Goal: Participate in discussion: Engage in conversation with other users on a specific topic

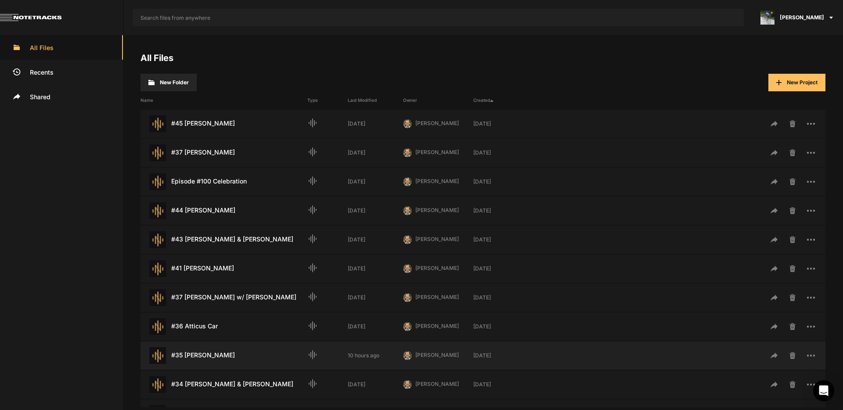
click at [207, 357] on div "#35 [PERSON_NAME] Last Modified: 10 hours ago" at bounding box center [224, 355] width 167 height 17
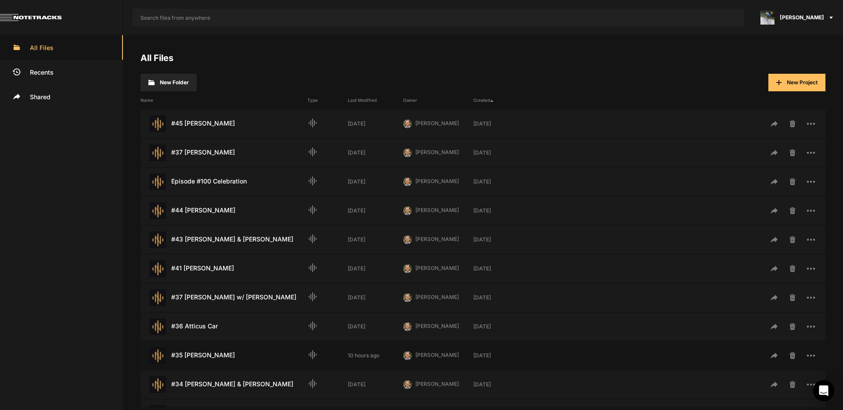
click at [207, 357] on div "#35 [PERSON_NAME] Last Modified: 10 hours ago" at bounding box center [224, 355] width 167 height 17
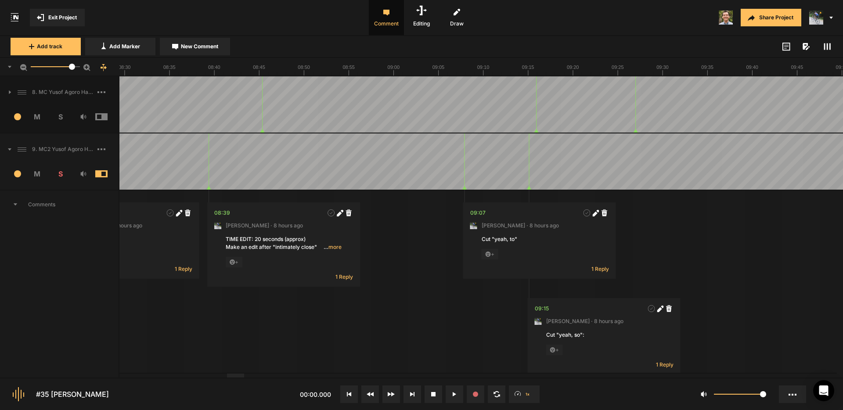
click at [227, 376] on div at bounding box center [235, 376] width 17 height 4
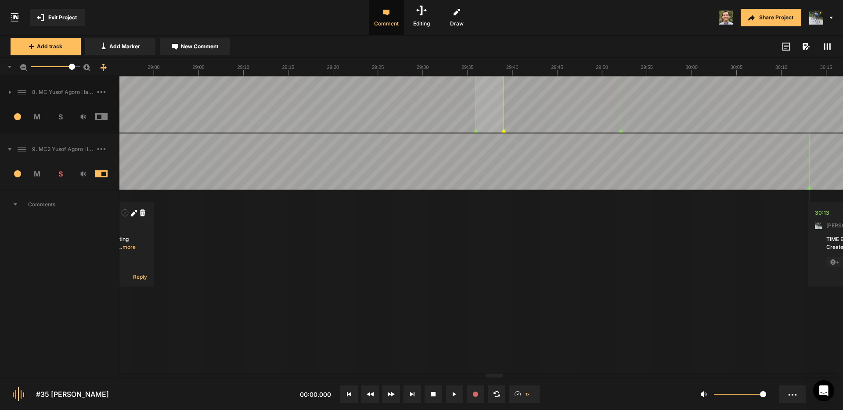
click at [503, 378] on div at bounding box center [494, 376] width 17 height 4
click at [782, 378] on div at bounding box center [773, 376] width 17 height 4
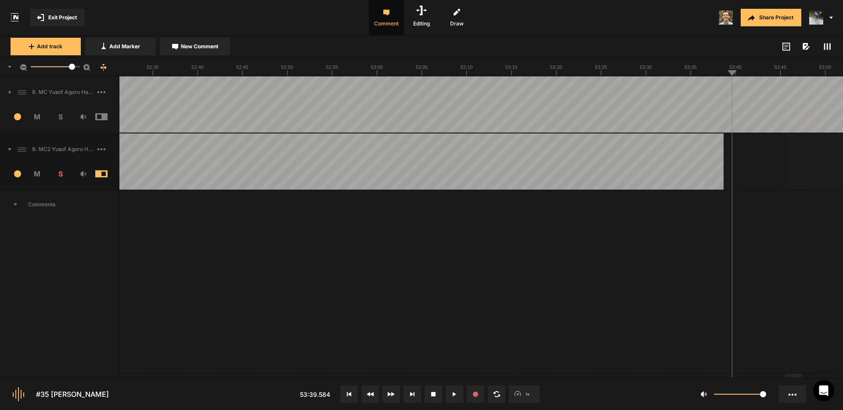
drag, startPoint x: 792, startPoint y: 378, endPoint x: 192, endPoint y: 394, distance: 599.8
click at [184, 395] on nt-controls "#35 [PERSON_NAME] 53:39.584 1x 1" at bounding box center [421, 394] width 843 height 33
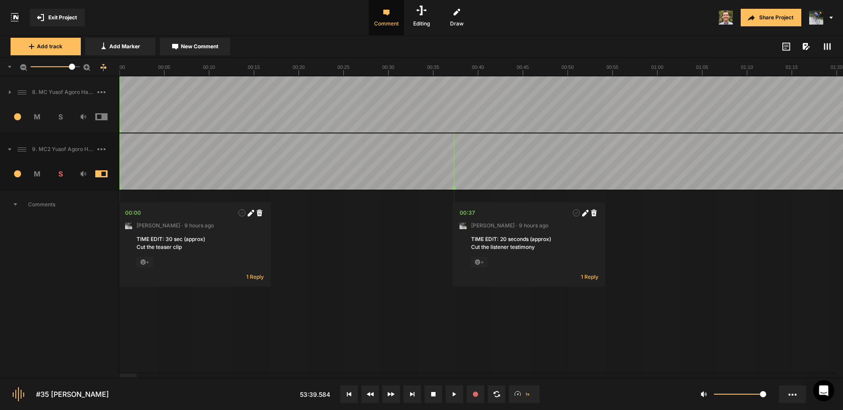
click at [119, 374] on div at bounding box center [127, 376] width 17 height 4
click at [250, 277] on span "1 Reply" at bounding box center [255, 276] width 18 height 7
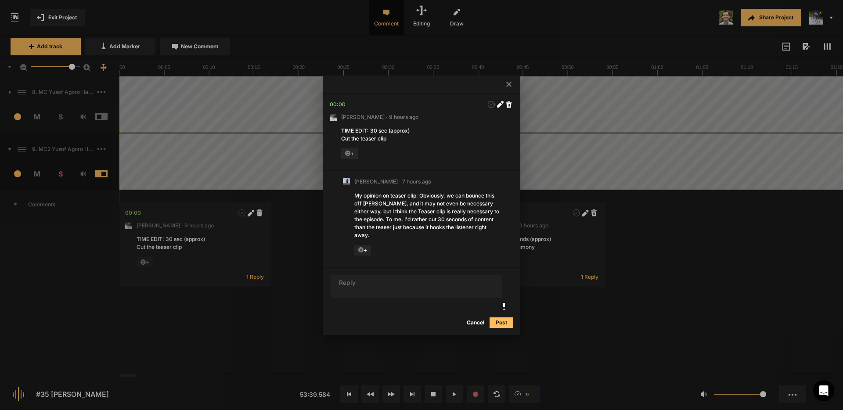
click at [510, 87] on icon at bounding box center [508, 84] width 5 height 5
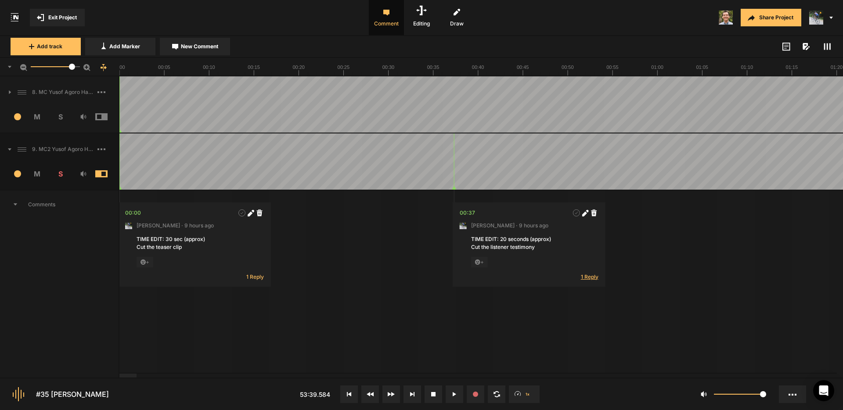
click at [592, 278] on span "1 Reply" at bounding box center [590, 276] width 18 height 7
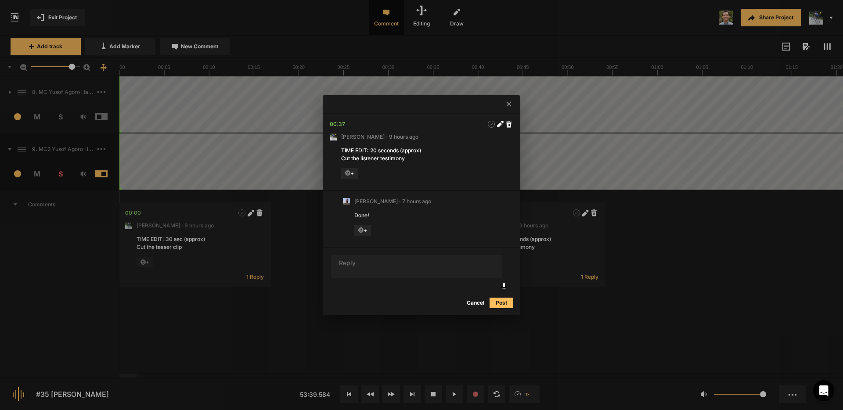
drag, startPoint x: 508, startPoint y: 104, endPoint x: 538, endPoint y: 201, distance: 102.0
click at [508, 104] on icon at bounding box center [508, 103] width 5 height 5
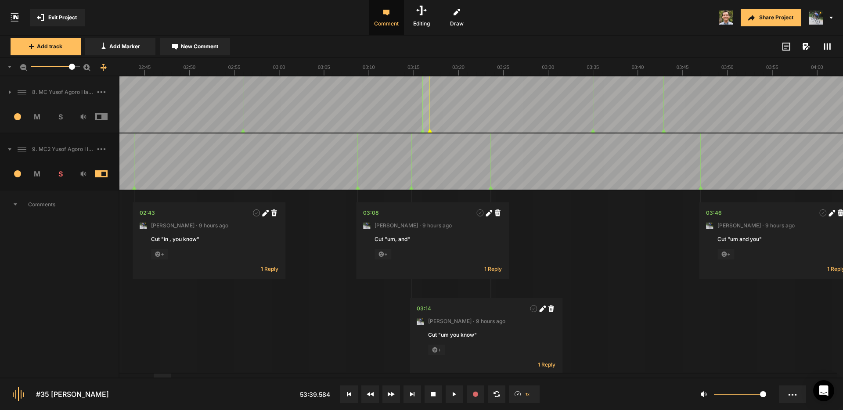
click at [171, 378] on div at bounding box center [162, 376] width 17 height 4
click at [270, 271] on span "1 Reply" at bounding box center [270, 268] width 18 height 7
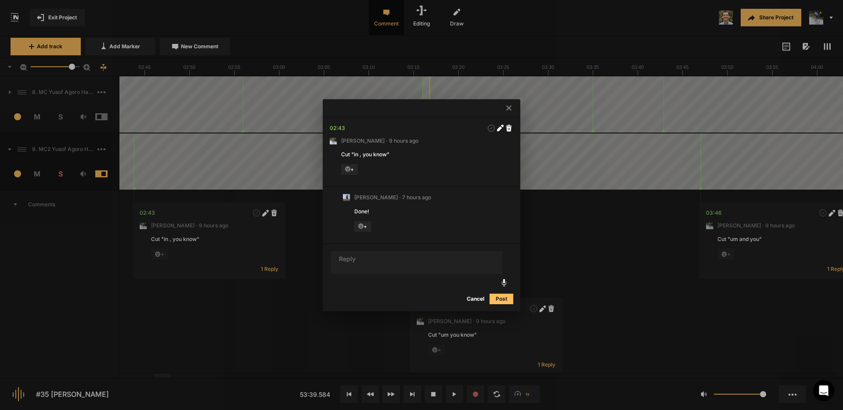
drag, startPoint x: 508, startPoint y: 108, endPoint x: 513, endPoint y: 153, distance: 45.5
click at [508, 108] on icon at bounding box center [508, 107] width 5 height 5
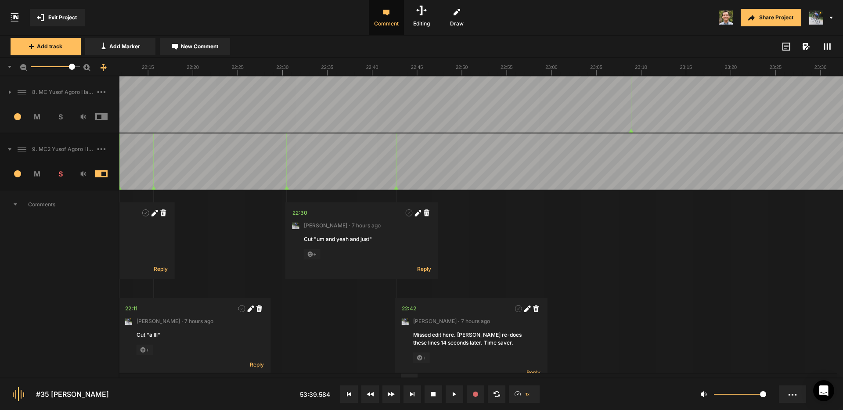
click at [418, 378] on div at bounding box center [409, 376] width 17 height 4
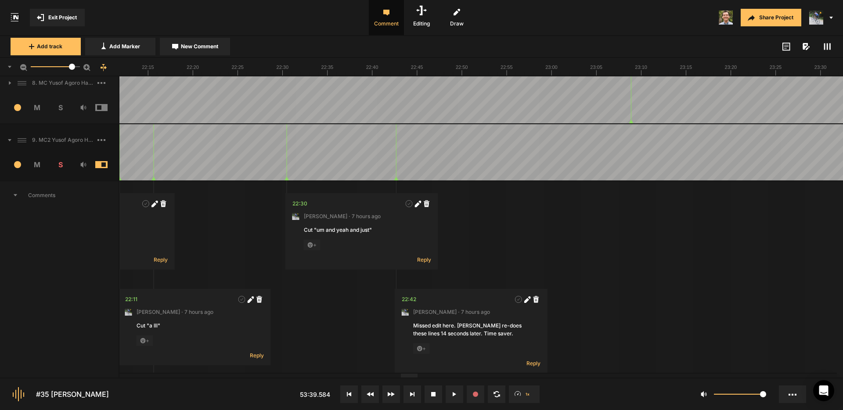
scroll to position [14, 0]
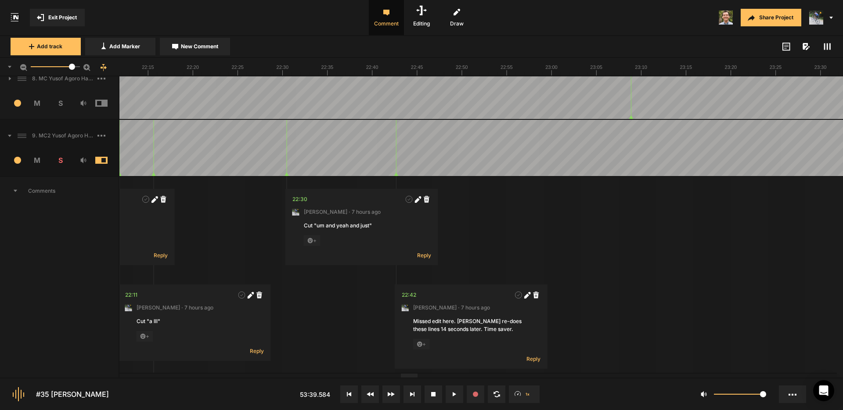
click at [822, 21] on img at bounding box center [816, 18] width 14 height 14
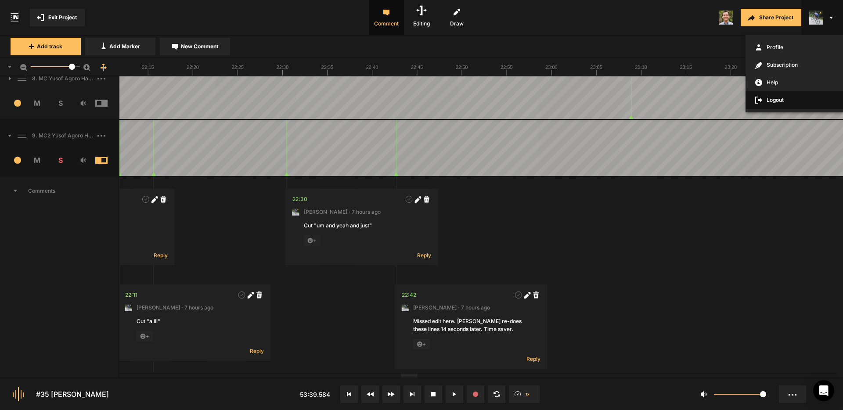
click at [778, 101] on span "Logout" at bounding box center [795, 100] width 98 height 18
